Goal: Entertainment & Leisure: Consume media (video, audio)

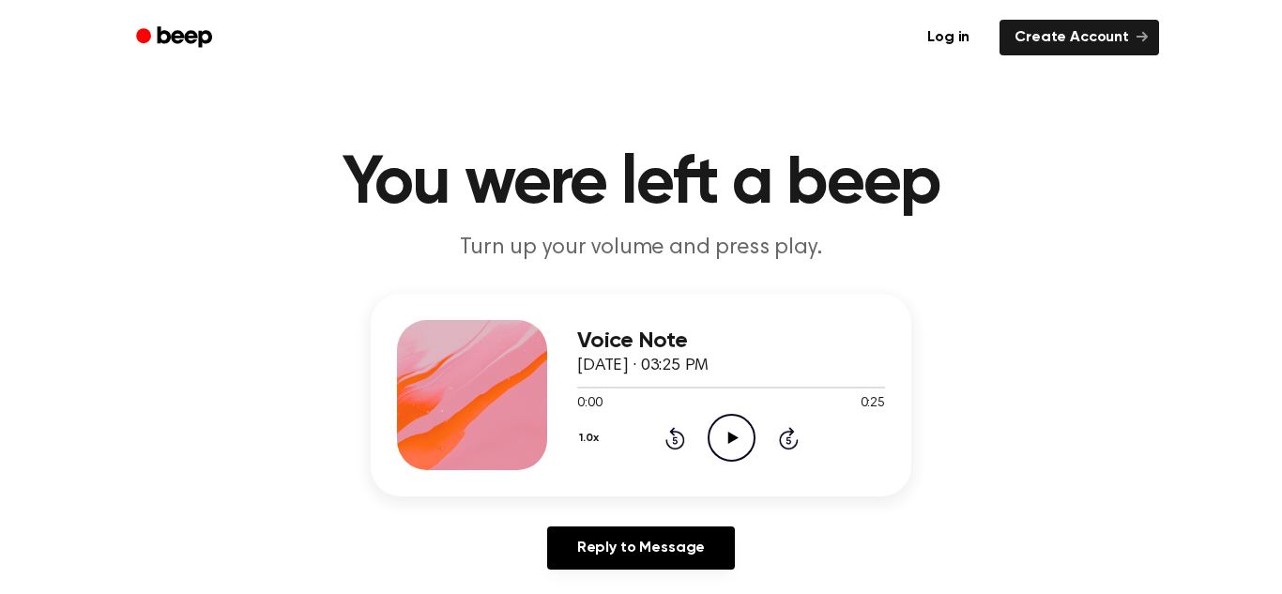
click at [725, 421] on icon "Play Audio" at bounding box center [732, 438] width 48 height 48
click at [724, 422] on icon "Pause Audio" at bounding box center [732, 438] width 48 height 48
click at [589, 437] on button "1.0x" at bounding box center [591, 438] width 28 height 32
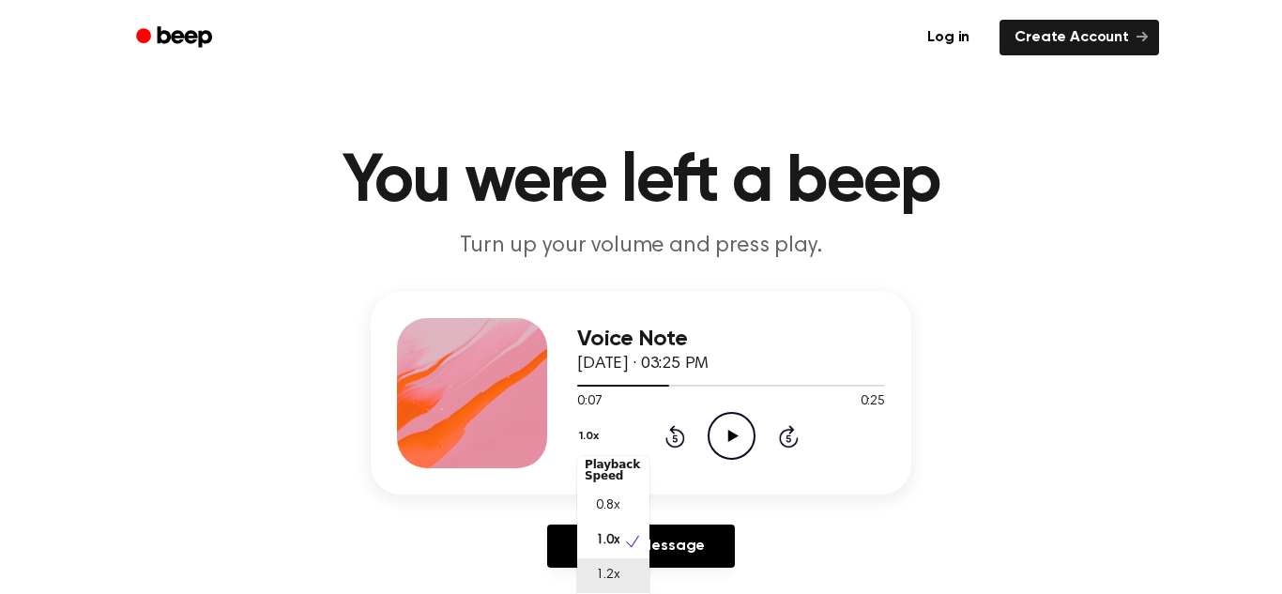
click at [622, 579] on div "1.2x" at bounding box center [613, 576] width 72 height 35
click at [718, 437] on icon "Play Audio" at bounding box center [732, 436] width 48 height 48
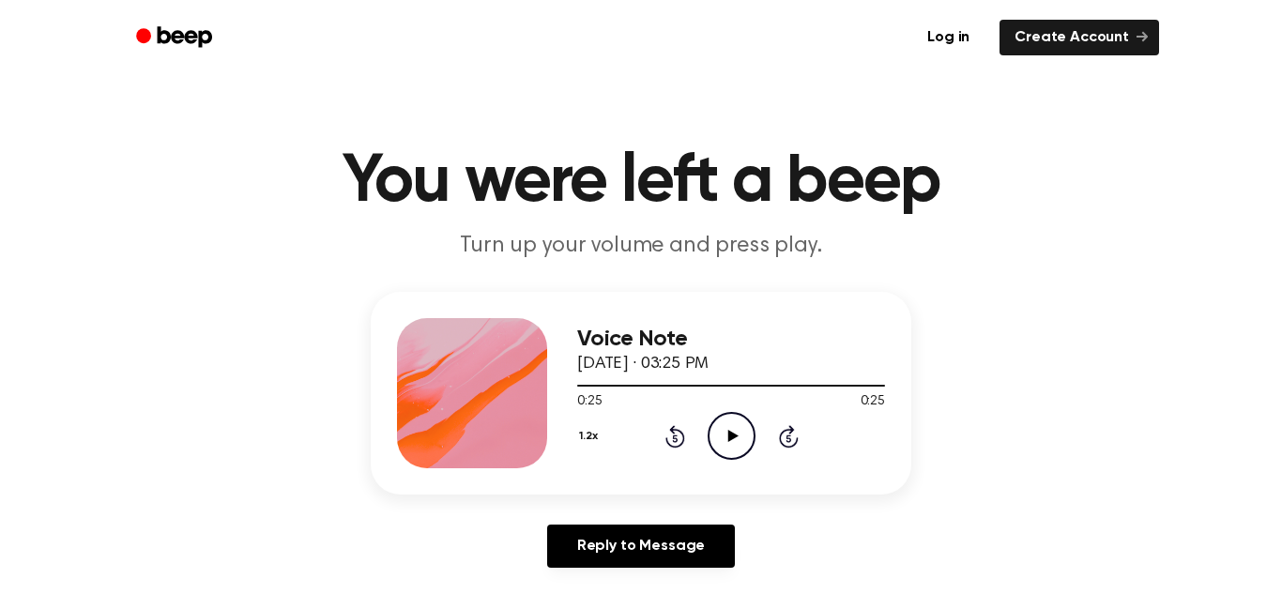
scroll to position [10, 0]
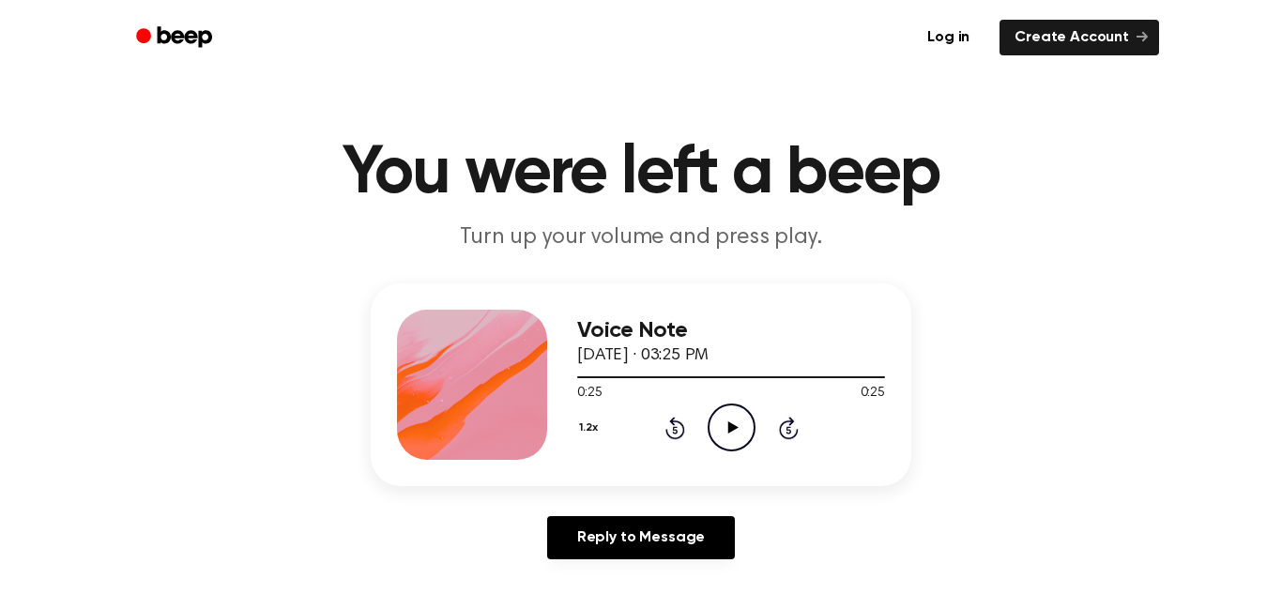
click at [593, 446] on div "1.2x Rewind 5 seconds Play Audio Skip 5 seconds" at bounding box center [731, 428] width 308 height 48
click at [605, 498] on span "0.8x" at bounding box center [607, 507] width 23 height 20
click at [708, 430] on icon "Play Audio" at bounding box center [732, 428] width 48 height 48
click at [712, 427] on icon "Pause Audio" at bounding box center [732, 428] width 48 height 48
click at [712, 427] on icon "Play Audio" at bounding box center [732, 428] width 48 height 48
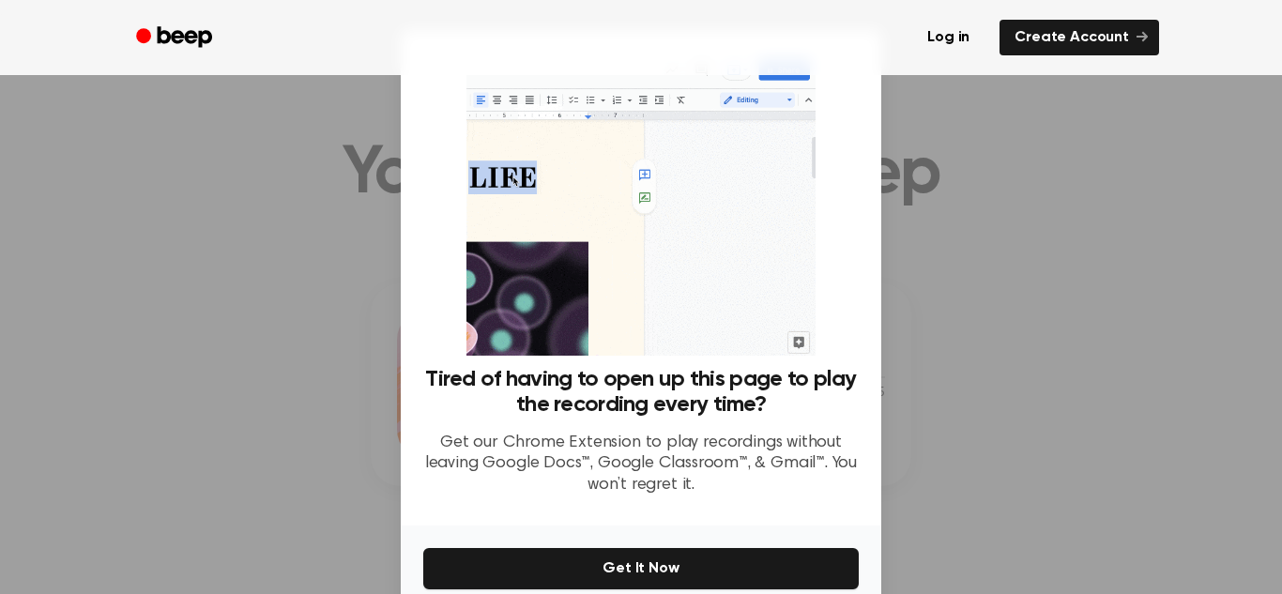
click at [712, 427] on div "Tired of having to open up this page to play the recording every time? Get our …" at bounding box center [641, 439] width 436 height 145
click at [985, 334] on div at bounding box center [641, 297] width 1282 height 594
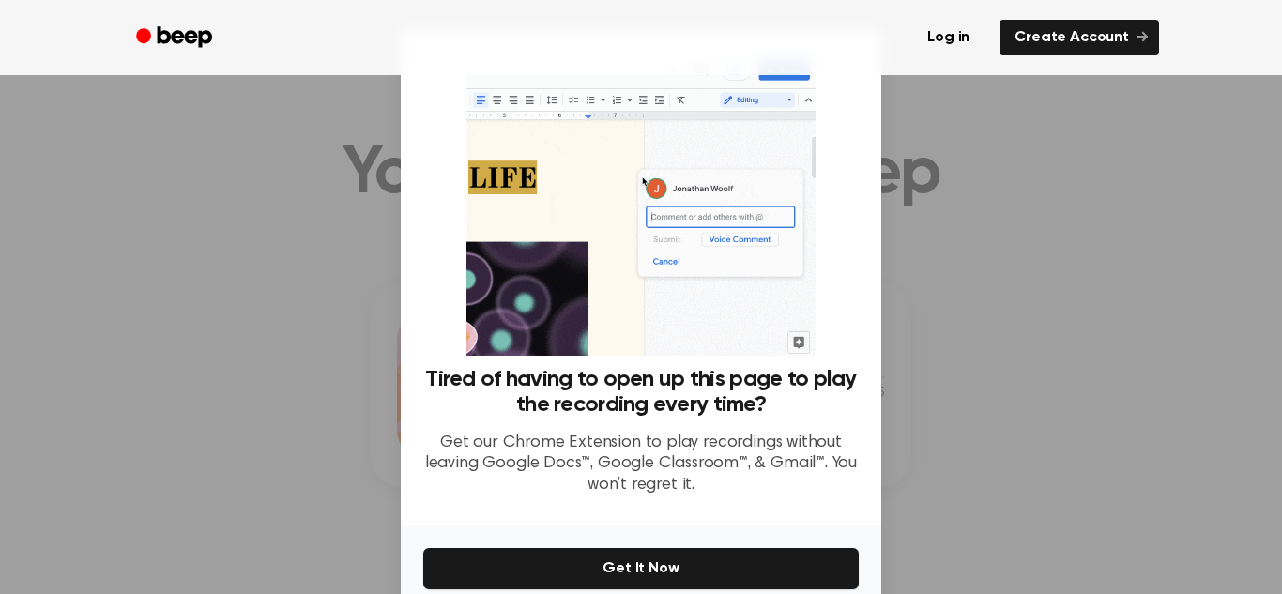
click at [985, 339] on div at bounding box center [641, 297] width 1282 height 594
click at [1054, 422] on div at bounding box center [641, 297] width 1282 height 594
click at [1055, 346] on div at bounding box center [641, 297] width 1282 height 594
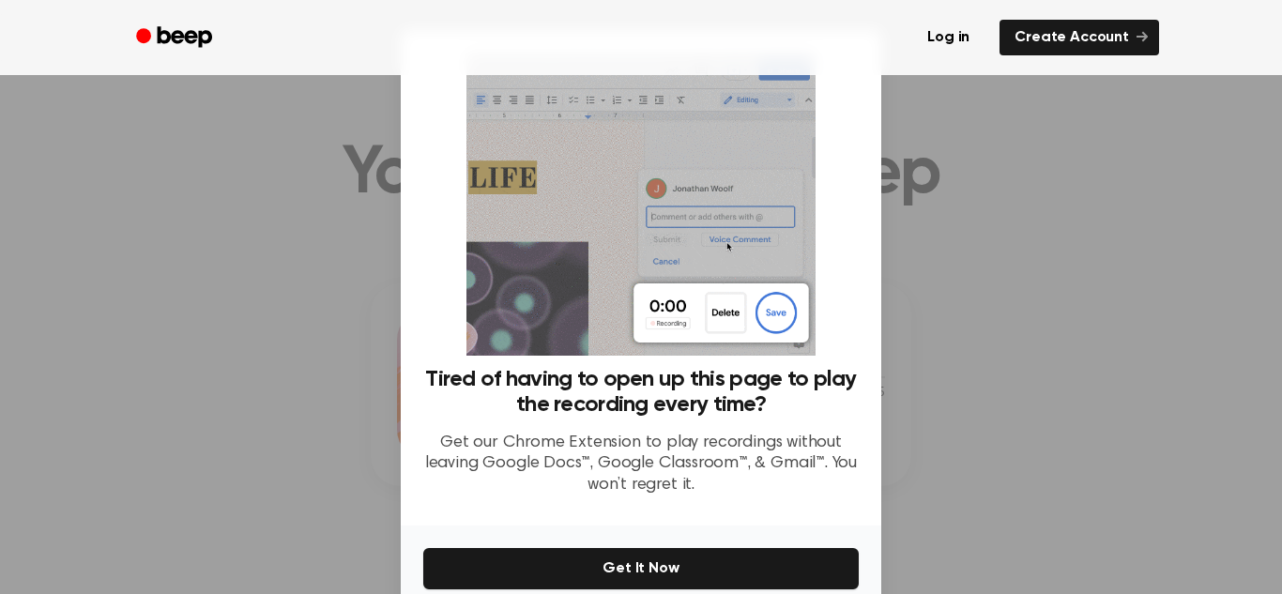
click at [1055, 346] on div at bounding box center [641, 297] width 1282 height 594
click at [299, 241] on div at bounding box center [641, 297] width 1282 height 594
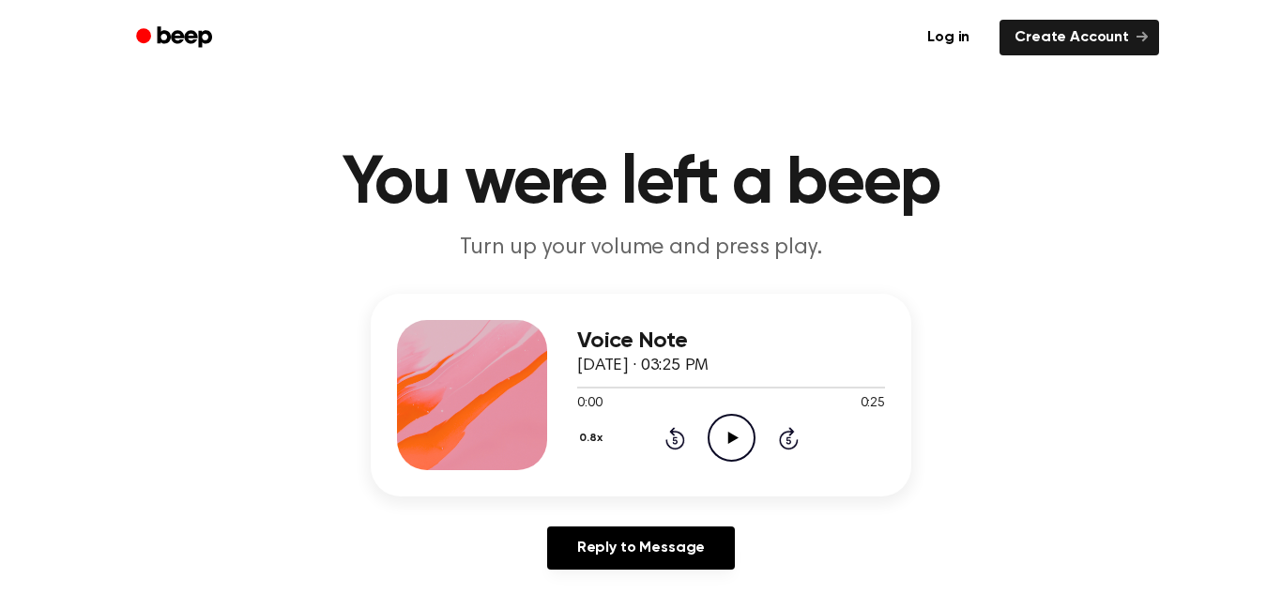
click at [729, 421] on icon "Play Audio" at bounding box center [732, 438] width 48 height 48
click at [744, 437] on icon "Play Audio" at bounding box center [732, 438] width 48 height 48
click at [592, 438] on button "0.8x" at bounding box center [593, 438] width 32 height 32
click at [621, 556] on div "1.0x" at bounding box center [613, 551] width 72 height 35
click at [731, 425] on icon "Play Audio" at bounding box center [732, 438] width 48 height 48
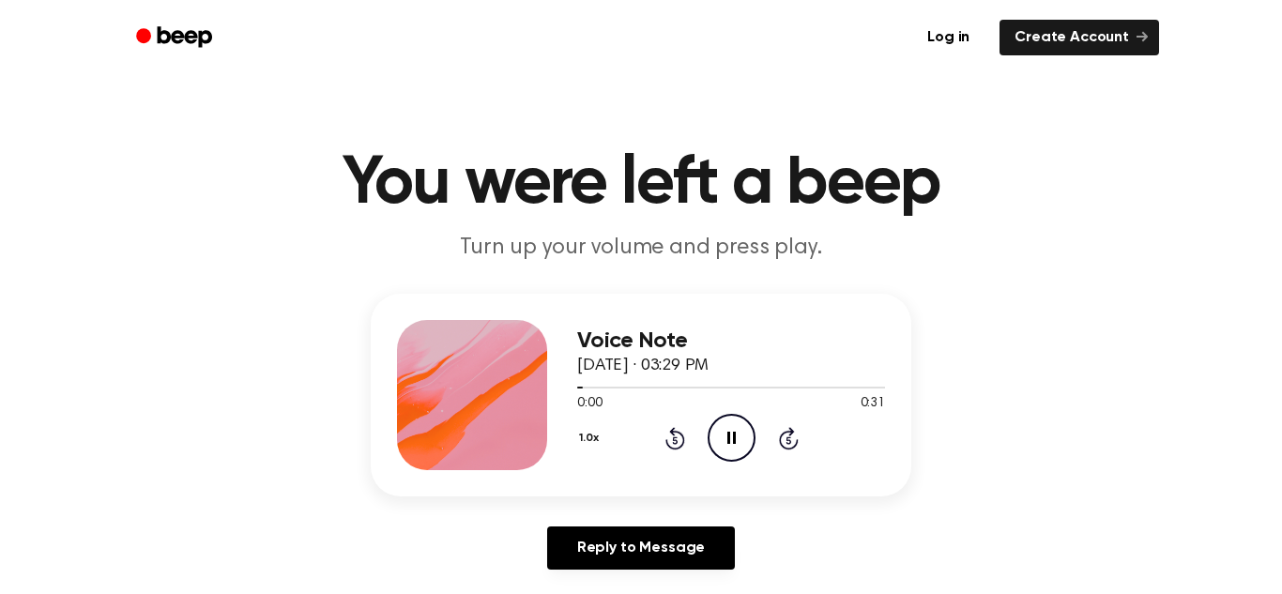
click at [784, 437] on icon "Skip 5 seconds" at bounding box center [788, 438] width 21 height 24
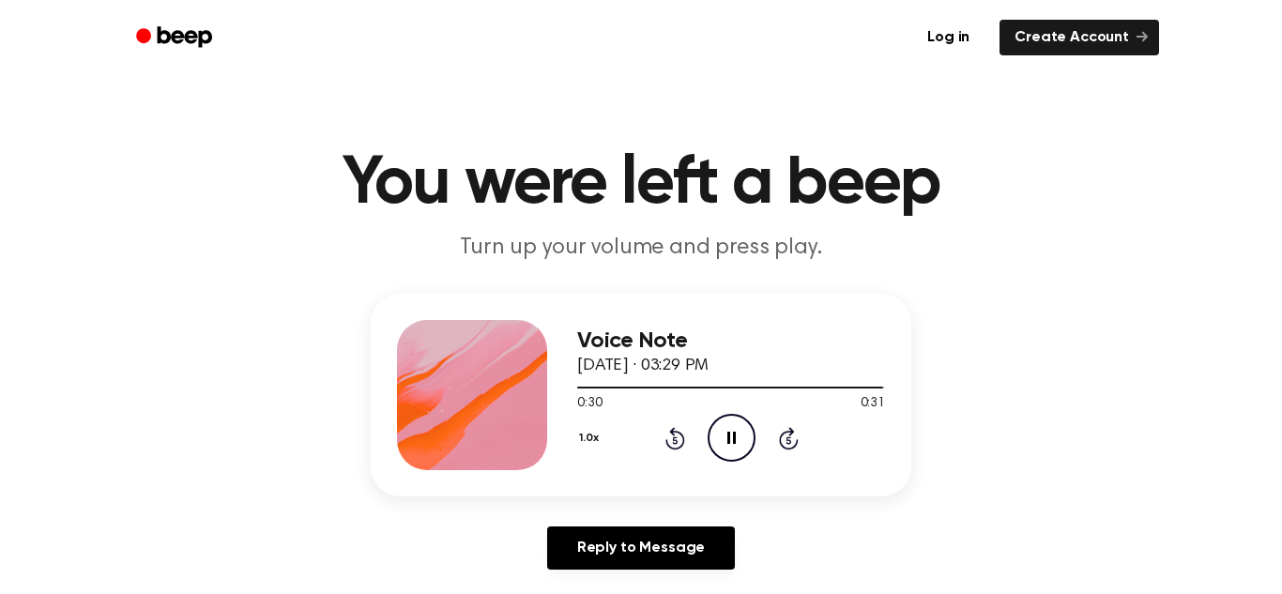
click at [784, 437] on icon "Skip 5 seconds" at bounding box center [788, 438] width 21 height 24
click at [723, 428] on icon "Pause Audio" at bounding box center [732, 438] width 48 height 48
click at [723, 428] on icon "Play Audio" at bounding box center [732, 438] width 48 height 48
click at [738, 441] on icon "Play Audio" at bounding box center [732, 438] width 48 height 48
